Goal: Task Accomplishment & Management: Use online tool/utility

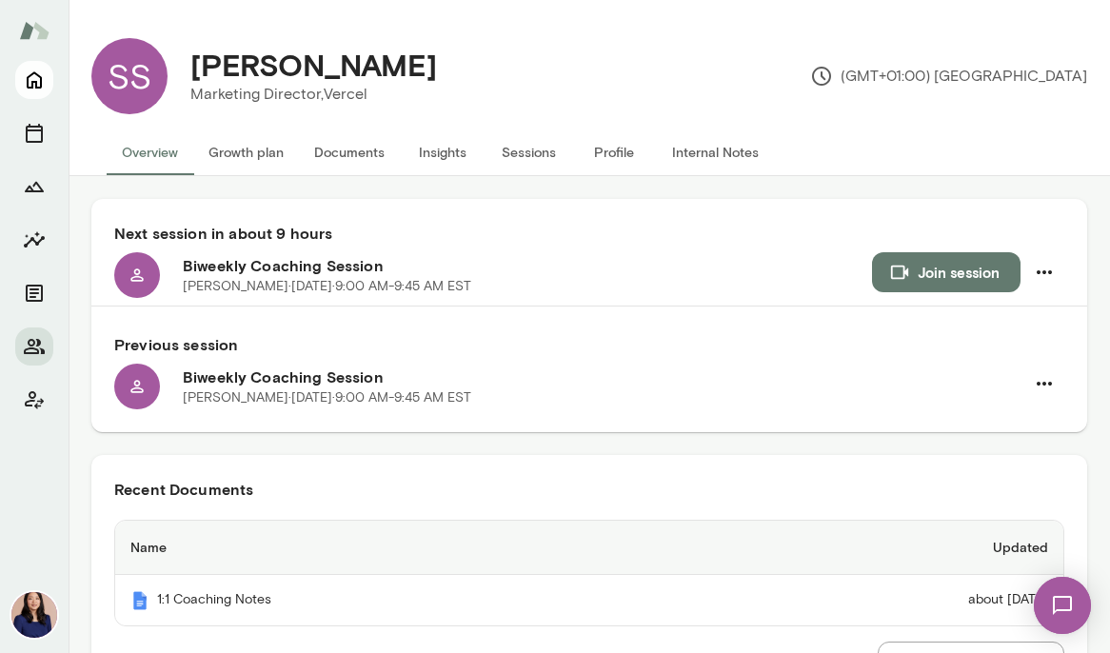
click at [35, 79] on icon "Home" at bounding box center [34, 80] width 23 height 23
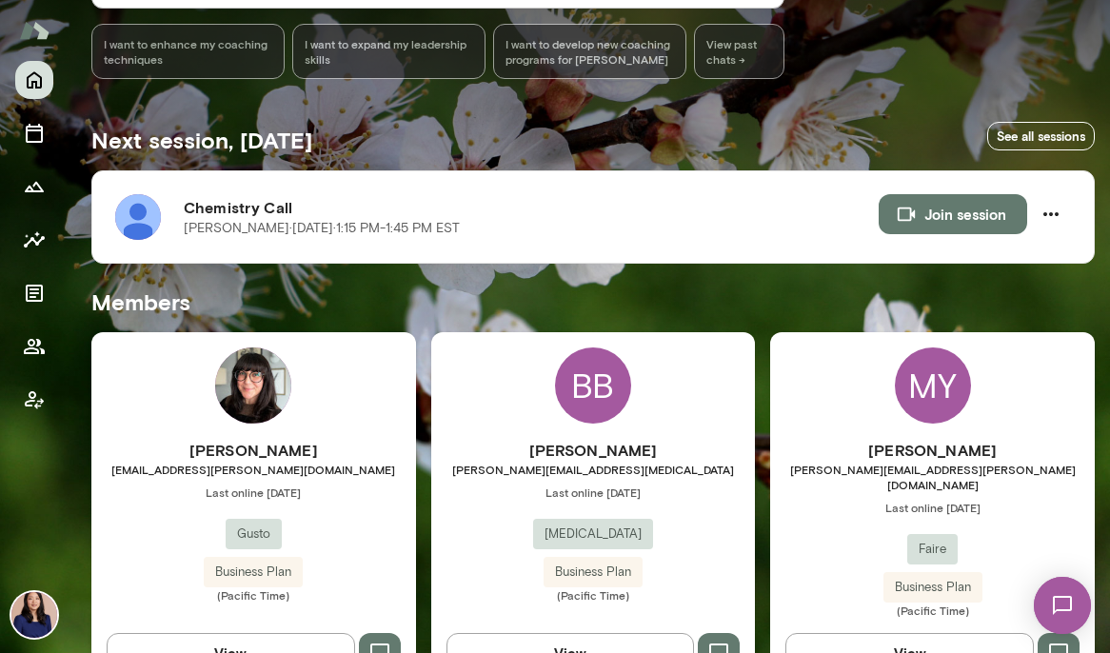
scroll to position [287, 0]
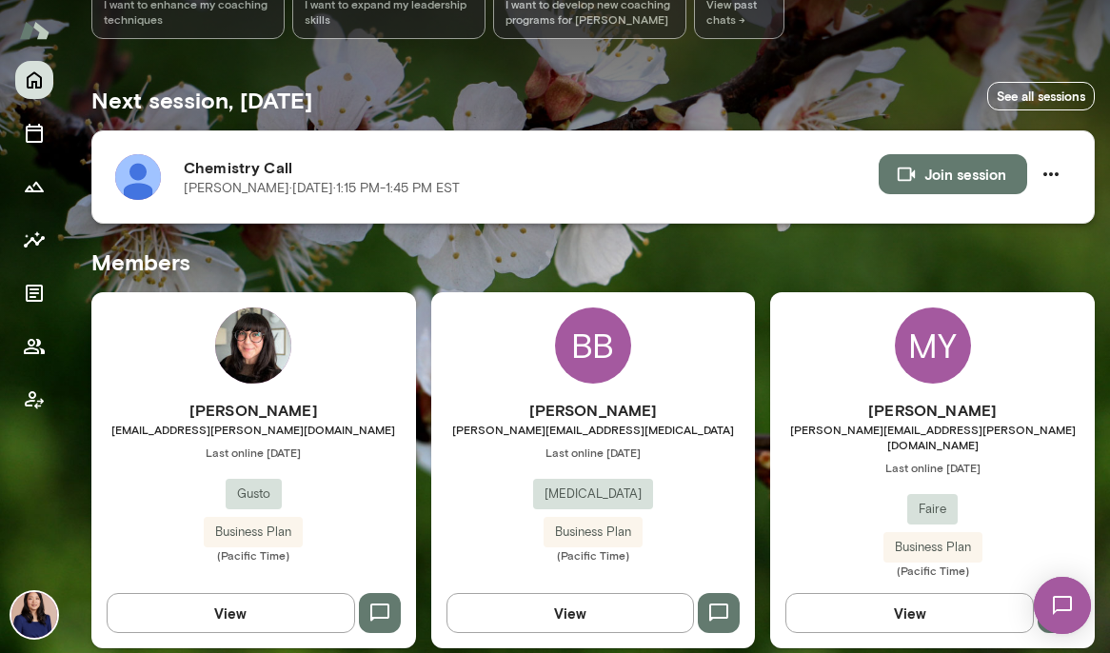
click at [142, 187] on img at bounding box center [138, 177] width 46 height 46
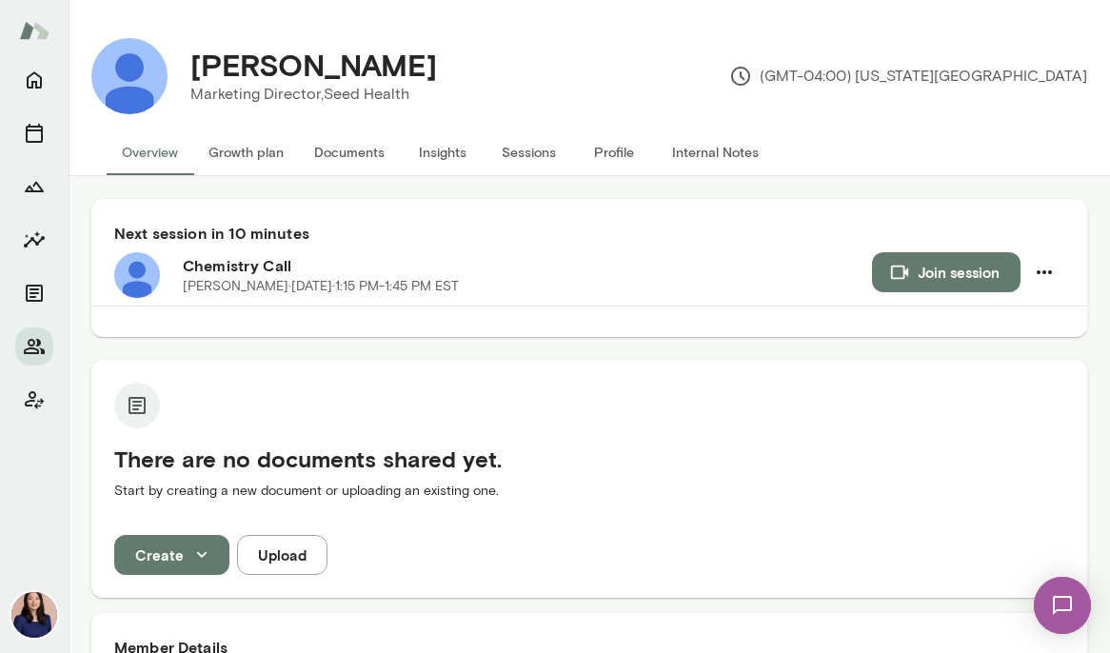
click at [883, 260] on button "Join session" at bounding box center [946, 272] width 148 height 40
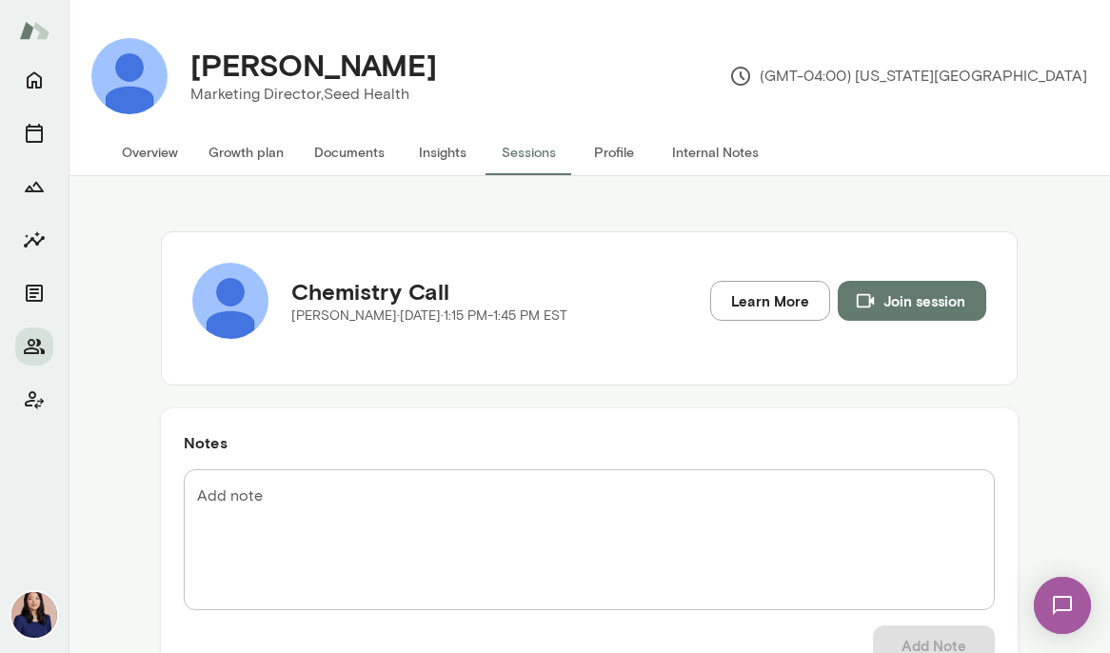
scroll to position [187, 0]
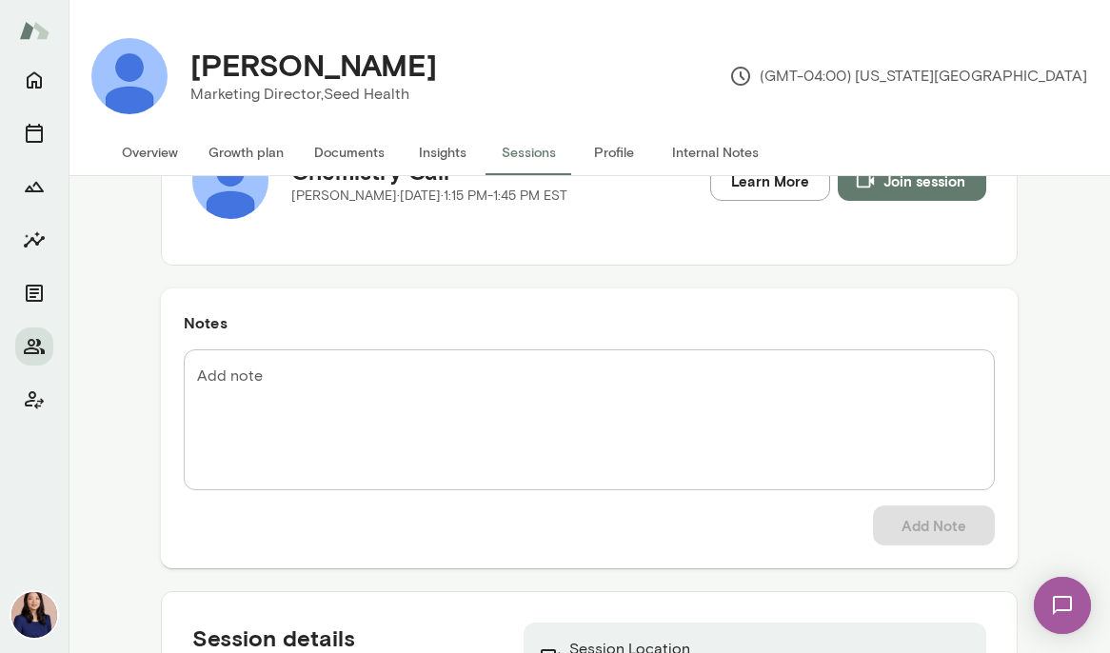
click at [114, 155] on button "Overview" at bounding box center [150, 152] width 87 height 46
